Goal: Find specific page/section: Find specific page/section

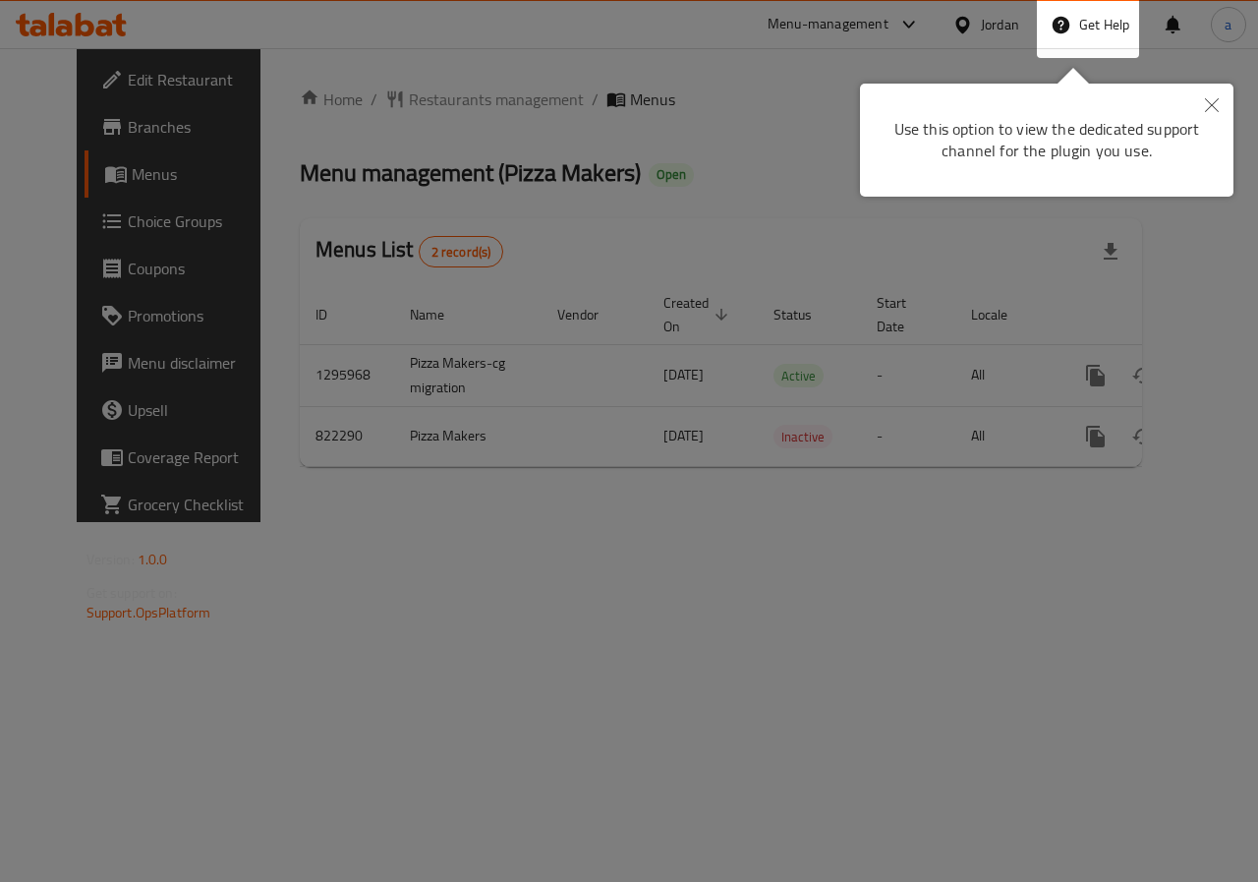
click at [1212, 107] on icon "Close" at bounding box center [1212, 105] width 14 height 14
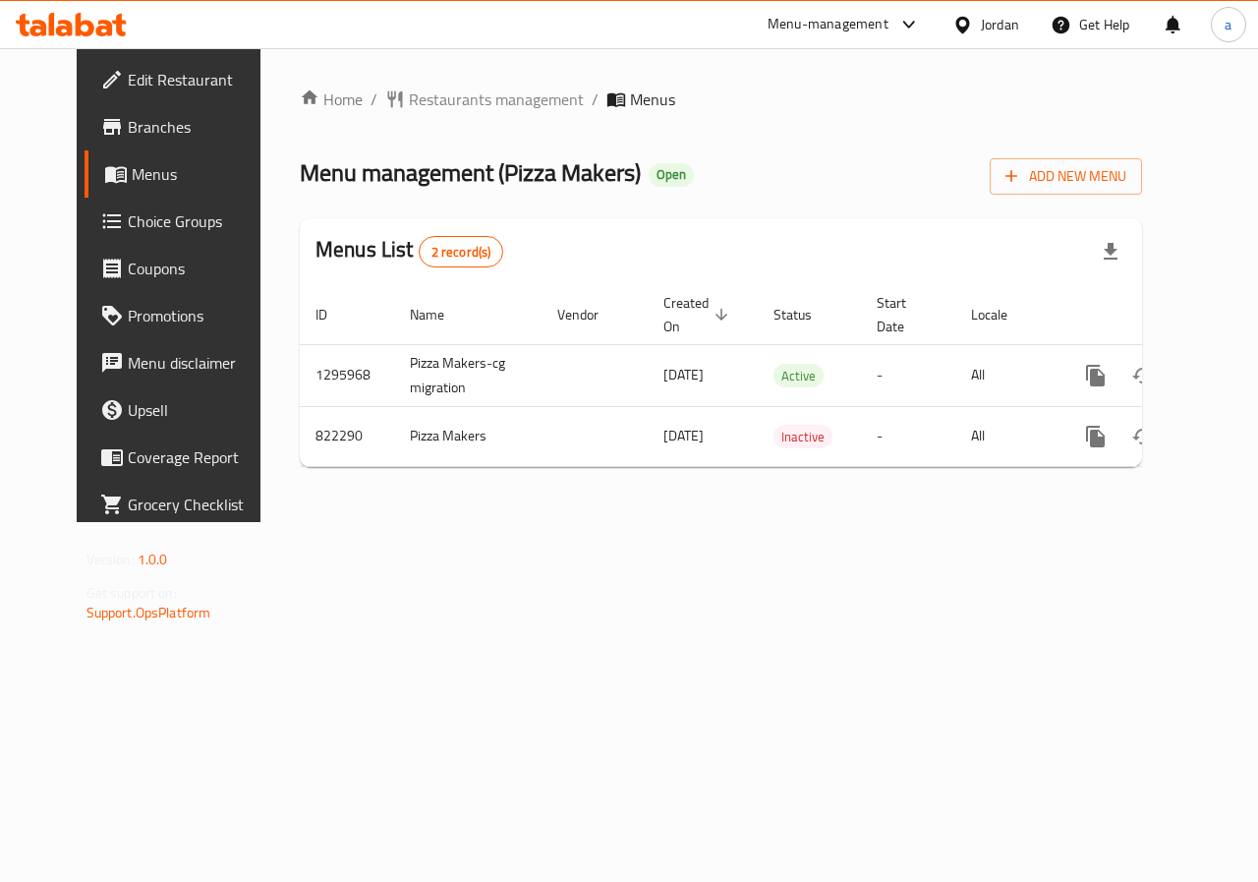
click at [85, 16] on icon at bounding box center [71, 25] width 111 height 24
click at [409, 99] on span "Restaurants management" at bounding box center [496, 99] width 175 height 24
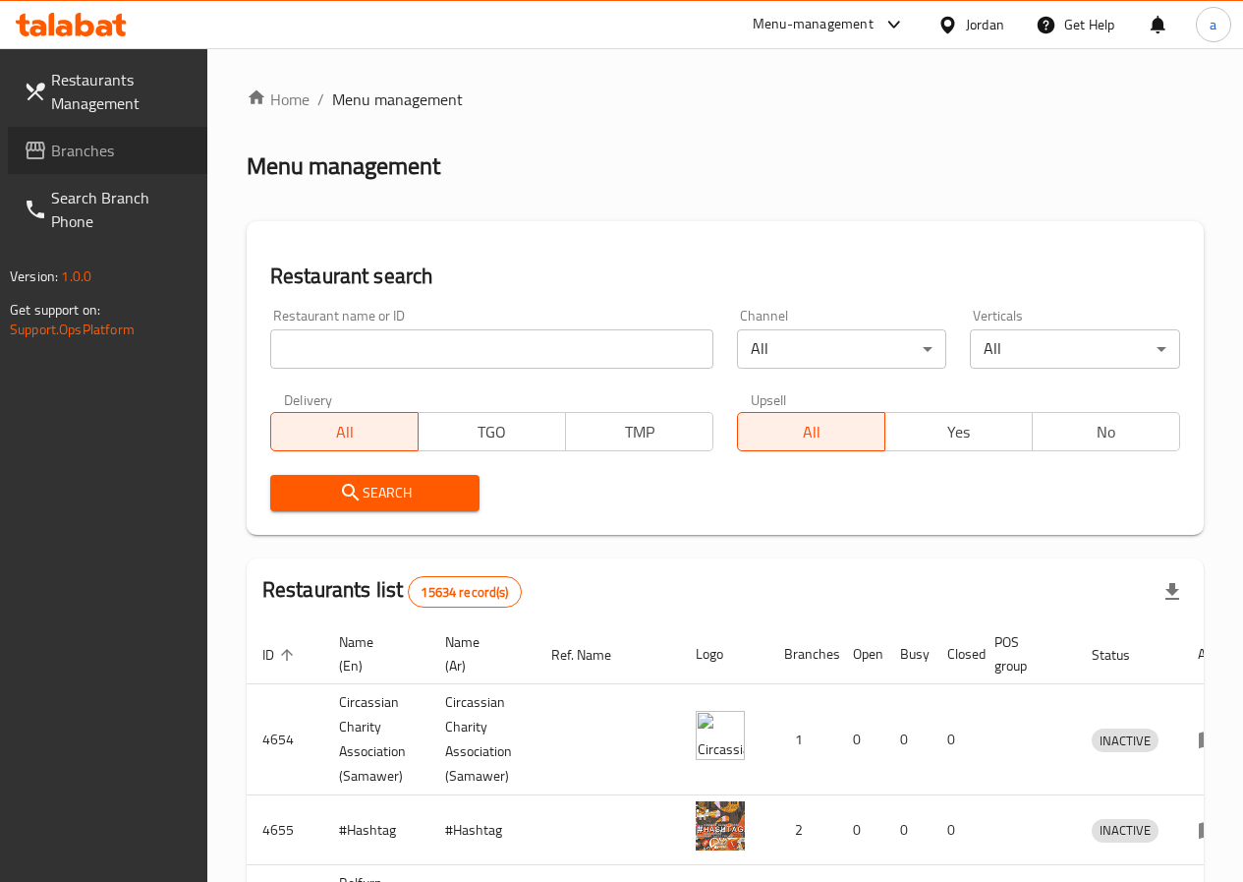
click at [62, 139] on span "Branches" at bounding box center [121, 151] width 141 height 24
